Goal: Task Accomplishment & Management: Use online tool/utility

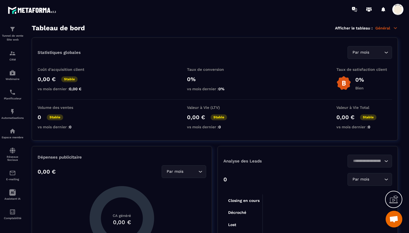
scroll to position [21, 0]
click at [12, 49] on link "CRM" at bounding box center [12, 55] width 22 height 19
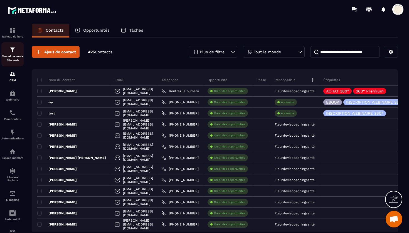
click at [14, 51] on img at bounding box center [12, 49] width 7 height 7
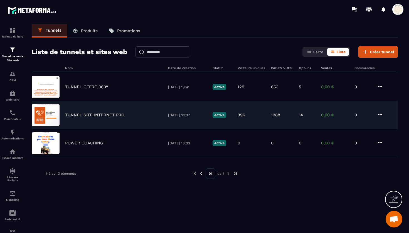
click at [93, 116] on p "TUNNEL SITE INTERNET PRO" at bounding box center [94, 115] width 59 height 5
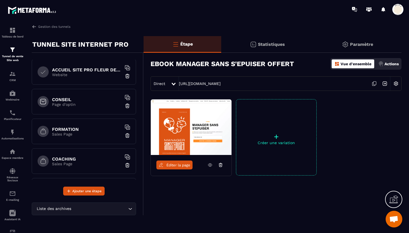
scroll to position [42, 0]
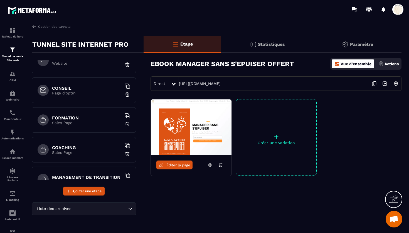
click at [93, 125] on div "FORMATION Sales Page" at bounding box center [84, 120] width 104 height 26
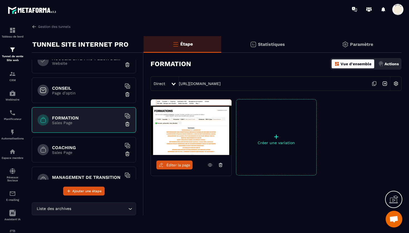
click at [177, 165] on span "Éditer la page" at bounding box center [178, 165] width 24 height 4
